Goal: Find specific page/section: Find specific page/section

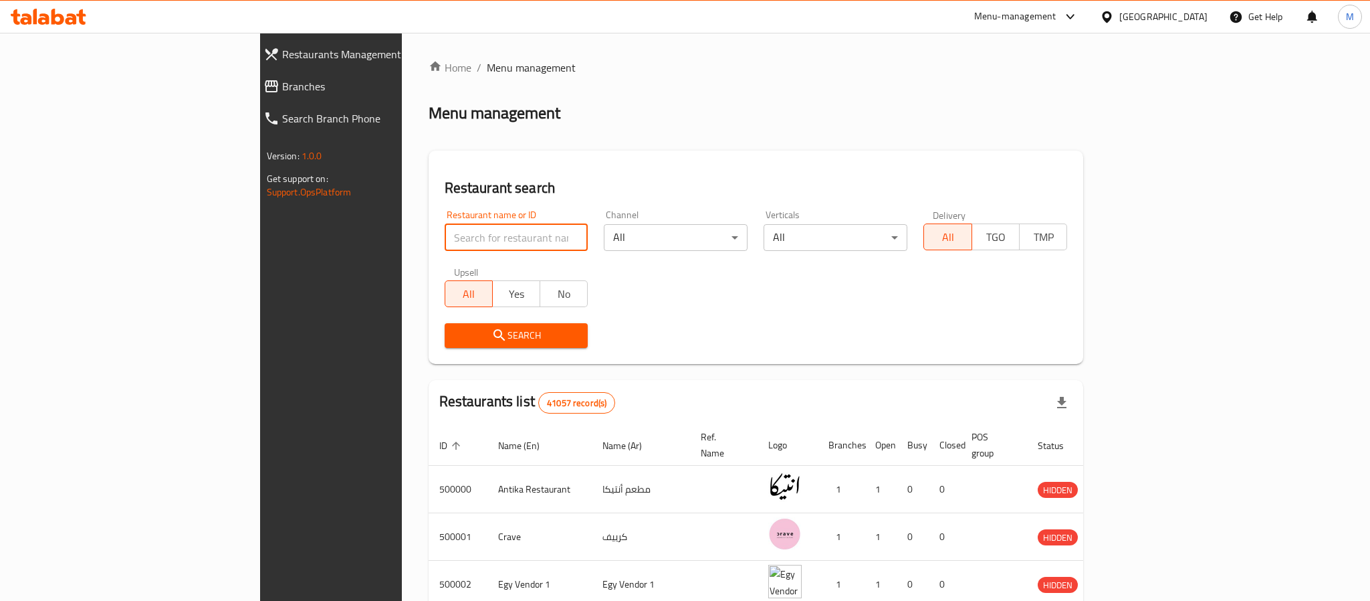
click at [445, 235] on input "search" at bounding box center [517, 237] width 144 height 27
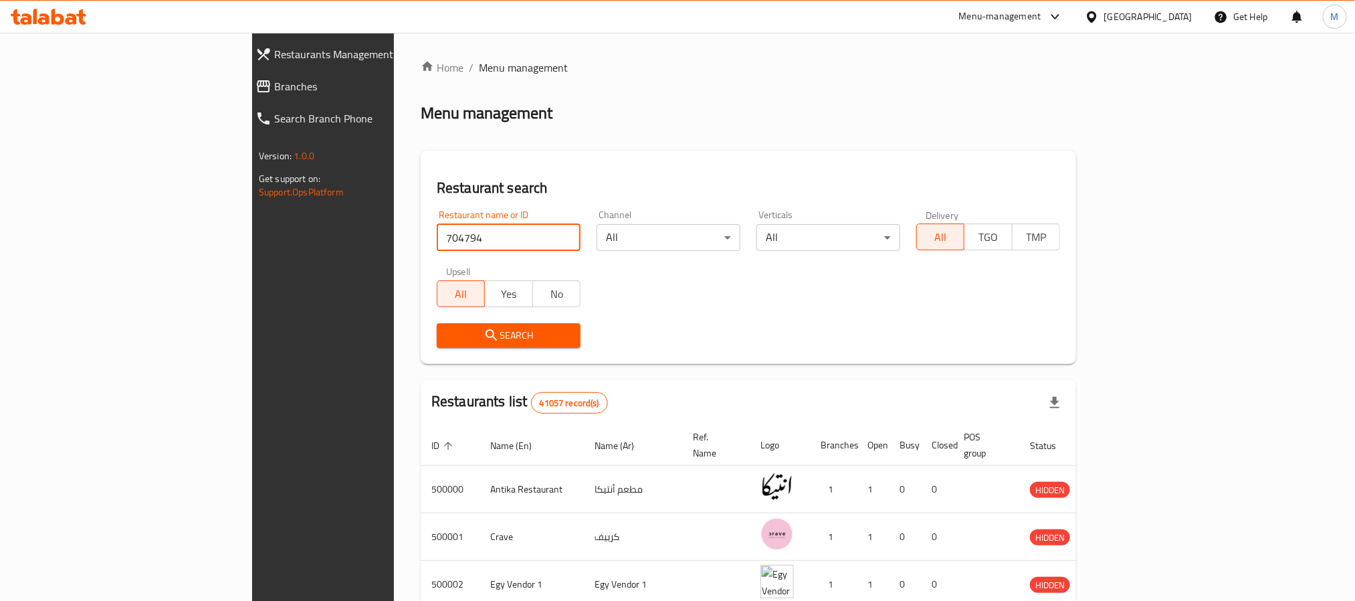
type input "704794"
click button "Search" at bounding box center [509, 335] width 144 height 25
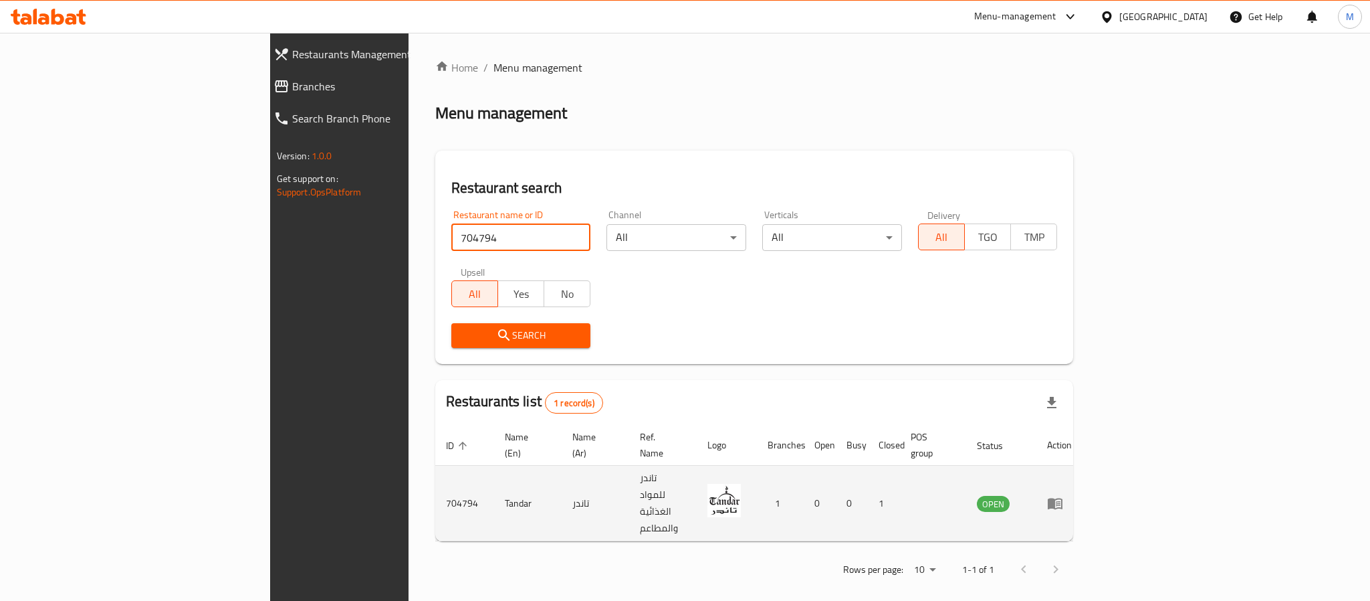
click at [1063, 495] on icon "enhanced table" at bounding box center [1055, 503] width 16 height 16
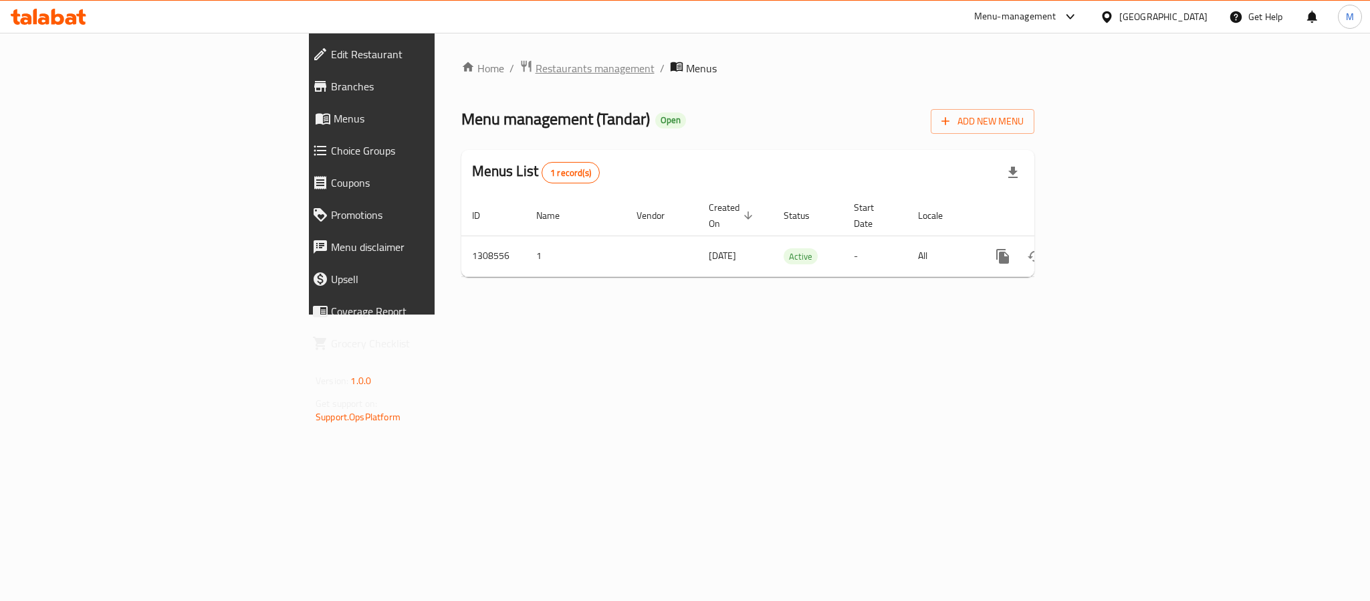
click at [536, 73] on span "Restaurants management" at bounding box center [595, 68] width 119 height 16
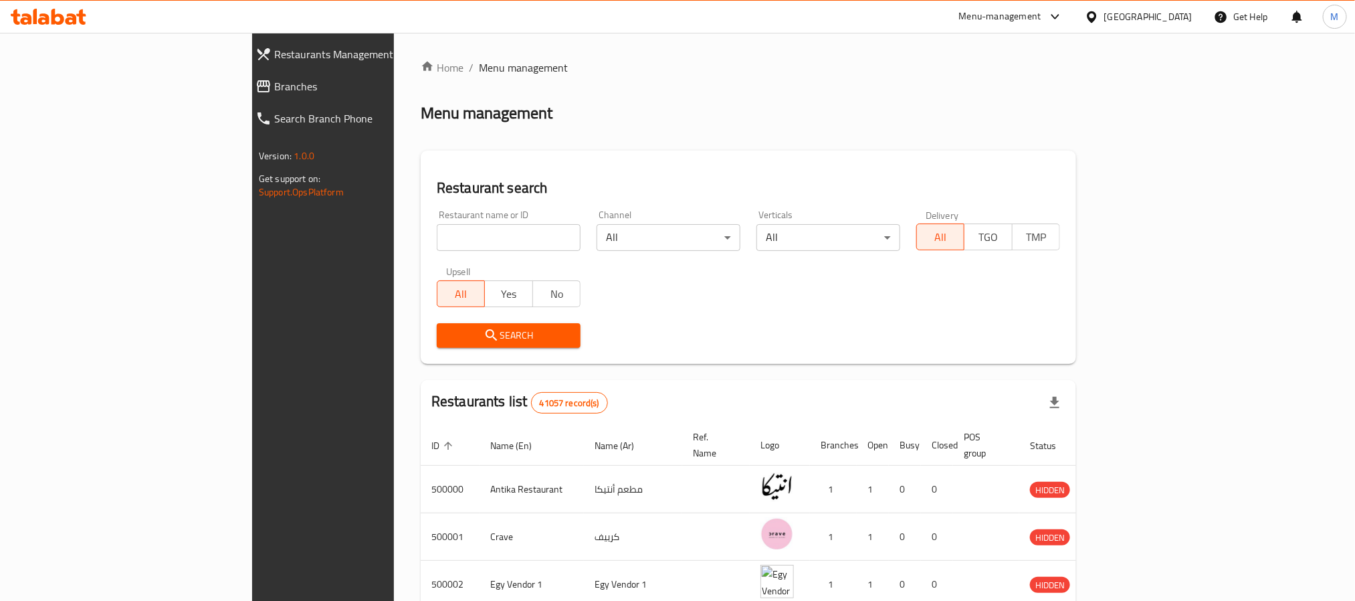
click at [429, 259] on div "Upsell All Yes No" at bounding box center [509, 287] width 160 height 56
click at [429, 251] on div "Restaurant name or ID Restaurant name or ID" at bounding box center [509, 230] width 160 height 57
click at [274, 61] on span "Restaurants Management" at bounding box center [370, 54] width 193 height 16
